Goal: Find specific page/section: Find specific page/section

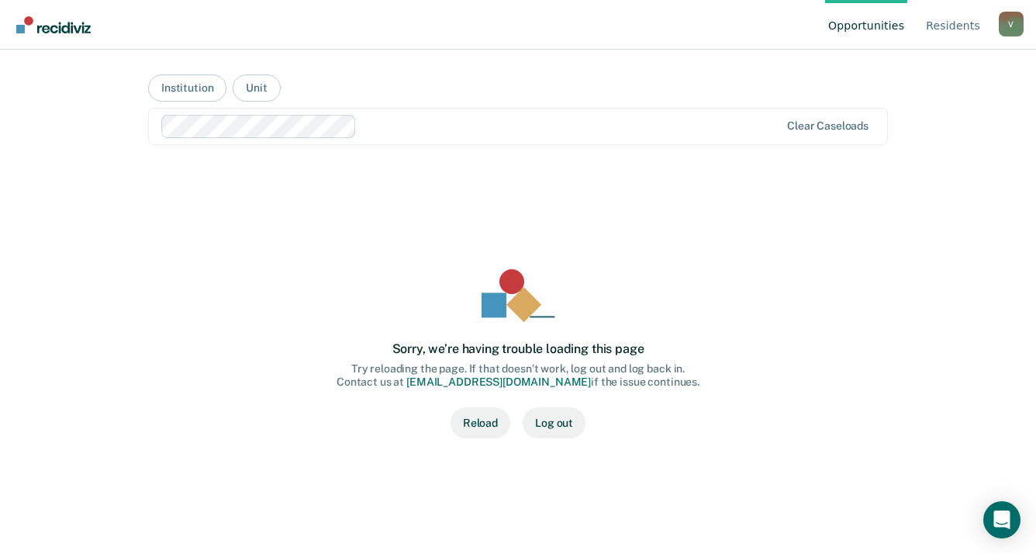
click at [498, 422] on button "Reload" at bounding box center [480, 422] width 60 height 31
click at [548, 420] on button "Log out" at bounding box center [554, 422] width 63 height 31
click at [825, 125] on div "Clear caseloads" at bounding box center [827, 125] width 81 height 13
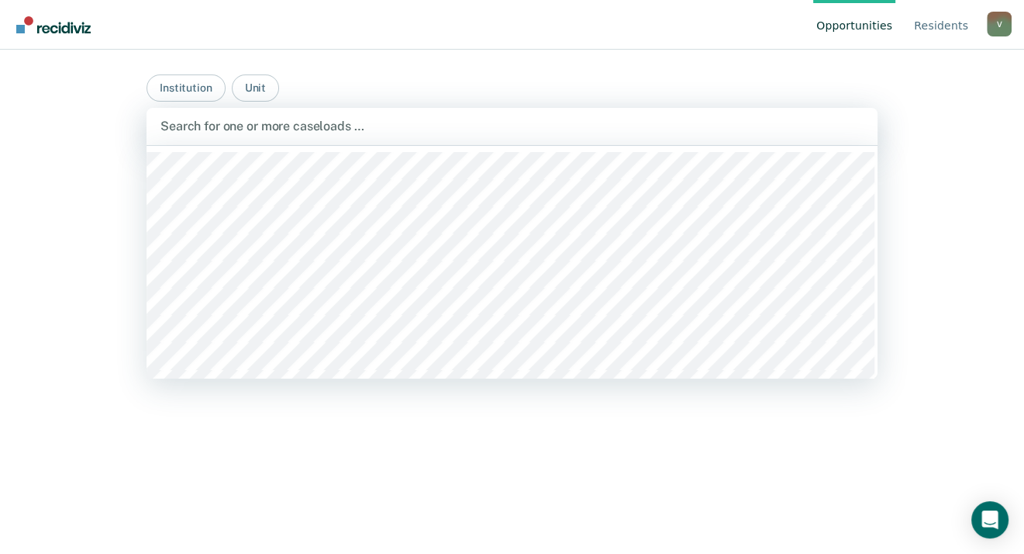
click at [202, 120] on div at bounding box center [511, 126] width 703 height 18
type input "farm"
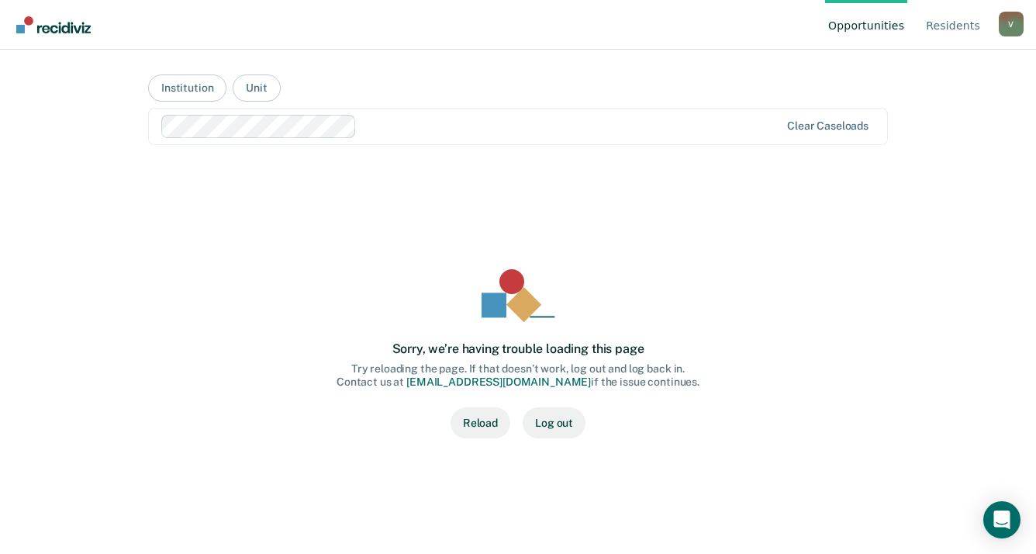
click at [876, 25] on link "Opportunities" at bounding box center [866, 25] width 82 height 50
click at [952, 26] on link "Resident s" at bounding box center [953, 25] width 60 height 50
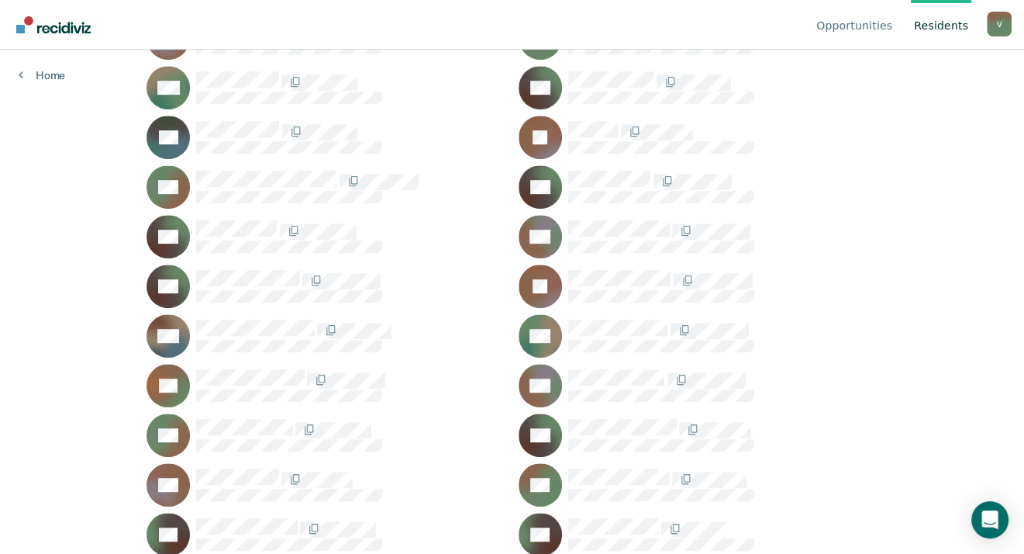
scroll to position [853, 0]
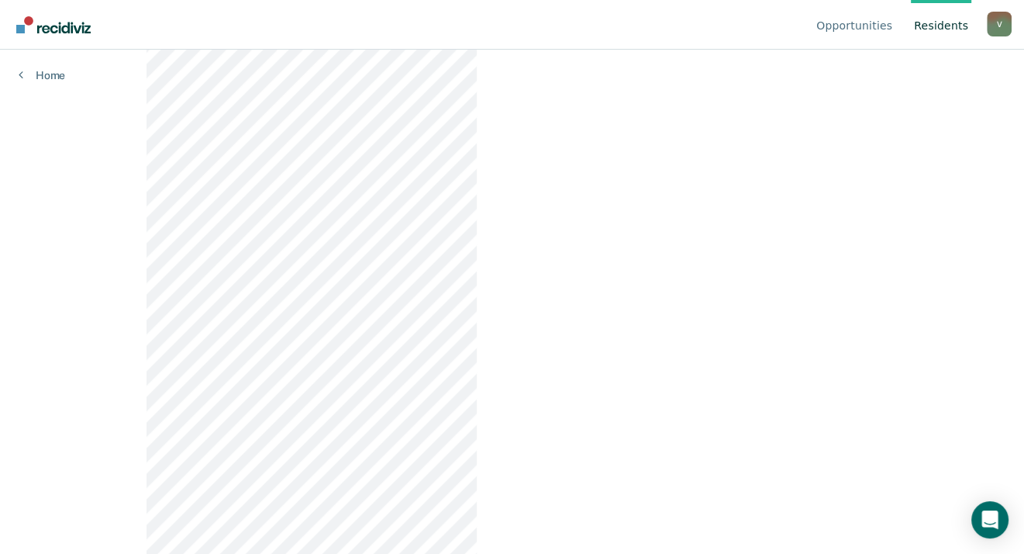
scroll to position [1237, 0]
